Goal: Information Seeking & Learning: Learn about a topic

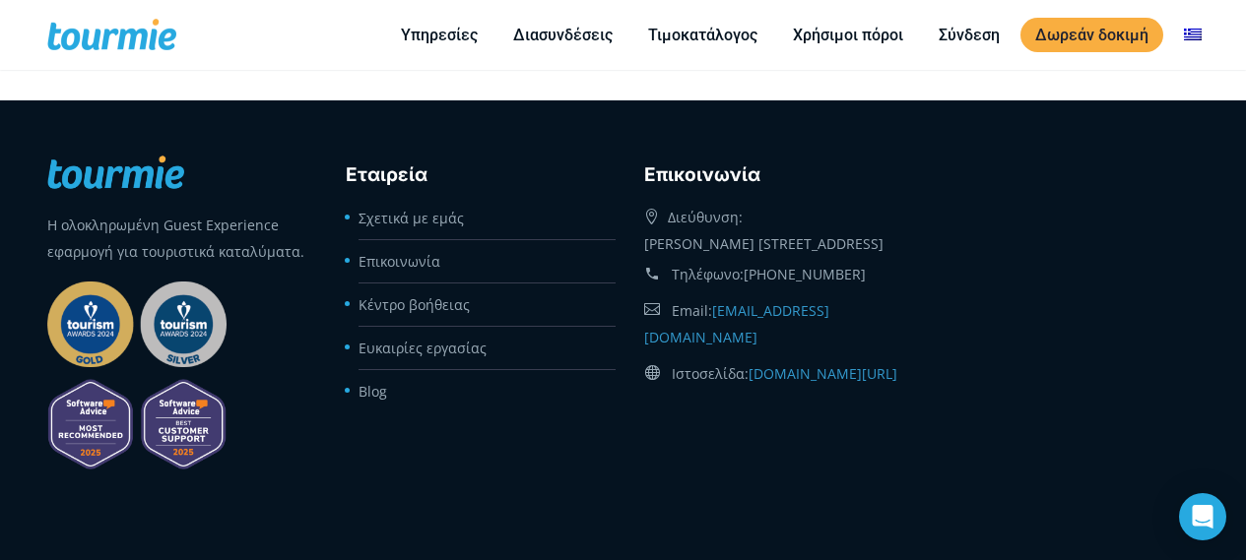
scroll to position [9025, 0]
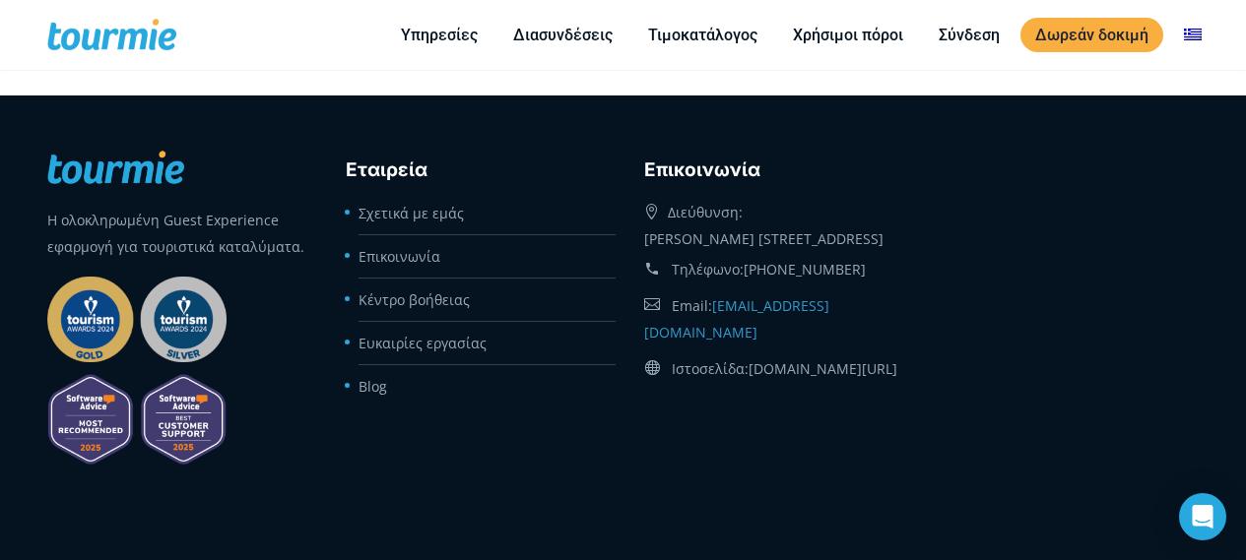
click at [780, 359] on link "[DOMAIN_NAME][URL]" at bounding box center [822, 368] width 149 height 19
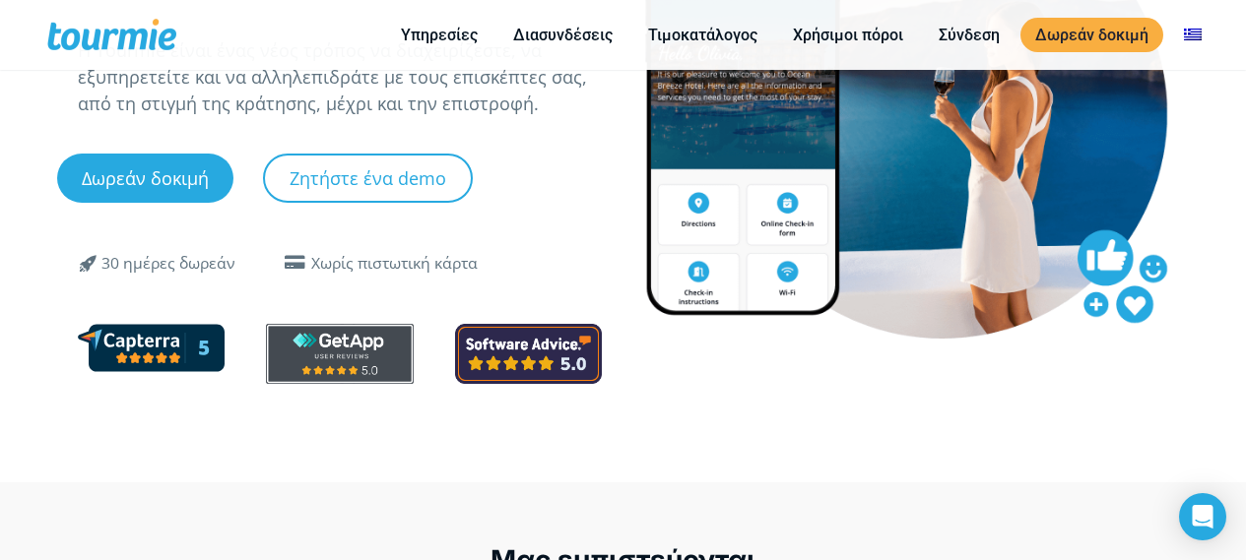
scroll to position [197, 0]
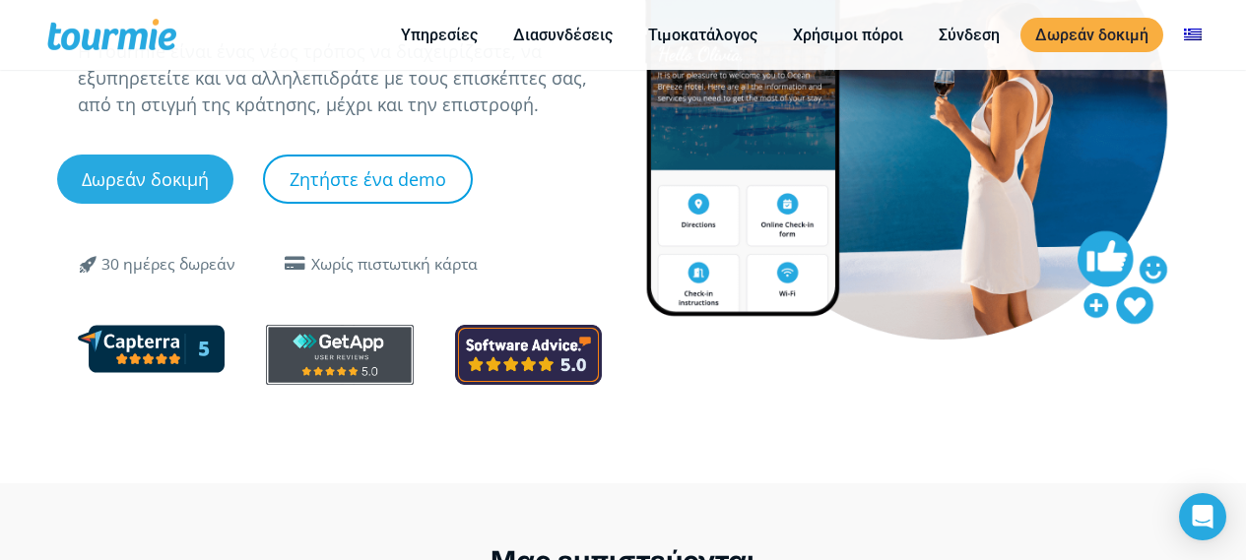
click at [346, 183] on link "Ζητήστε ένα demo" at bounding box center [368, 179] width 210 height 49
